Goal: Information Seeking & Learning: Learn about a topic

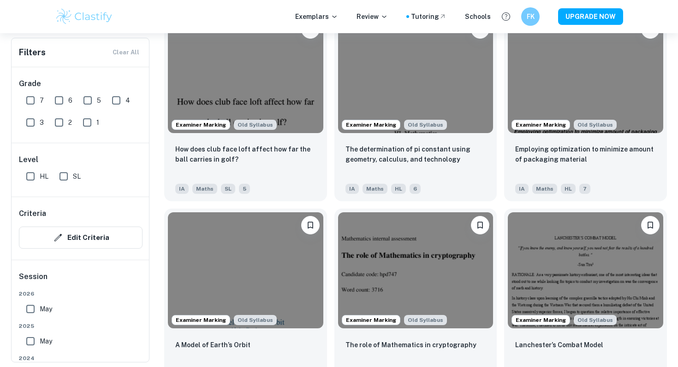
scroll to position [901, 0]
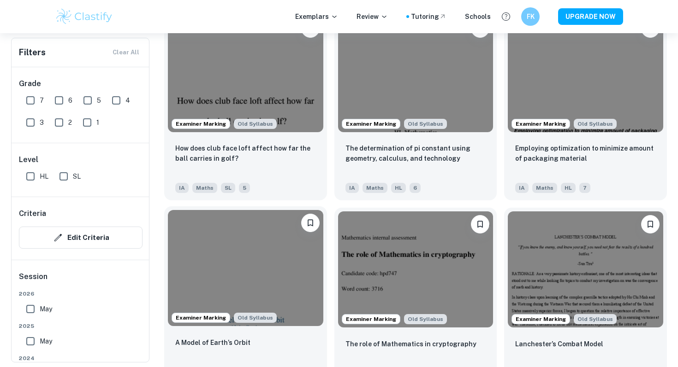
click at [298, 272] on img at bounding box center [245, 268] width 155 height 116
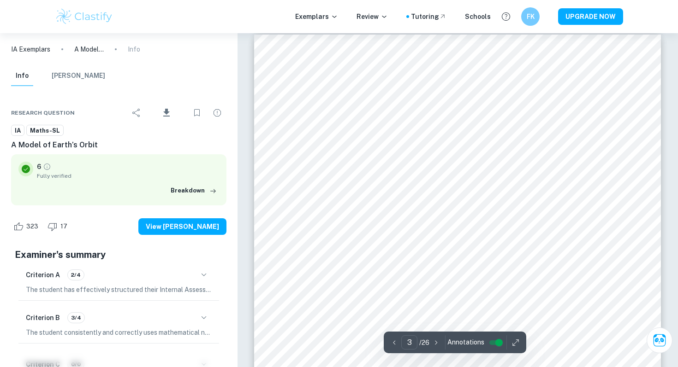
scroll to position [1191, 0]
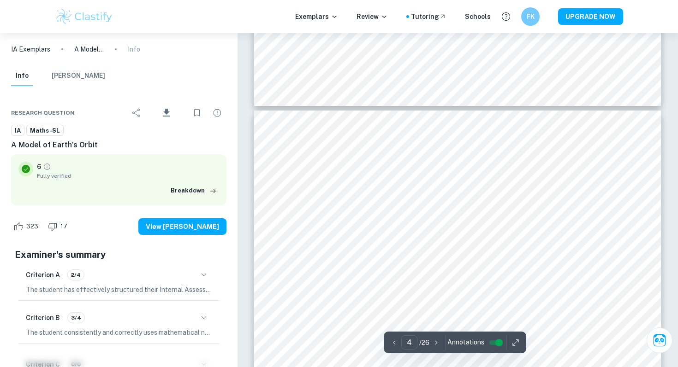
type input "3"
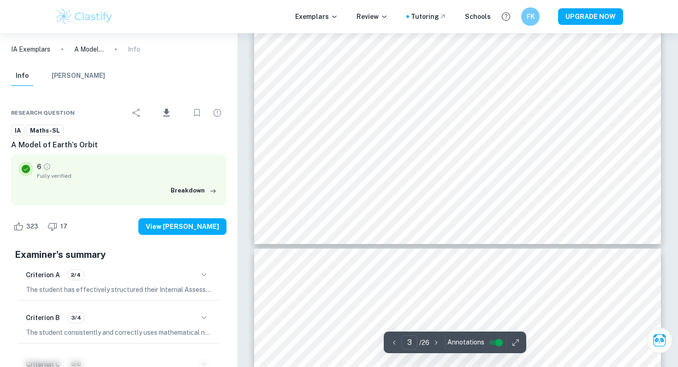
scroll to position [1520, 0]
